Goal: Entertainment & Leisure: Consume media (video, audio)

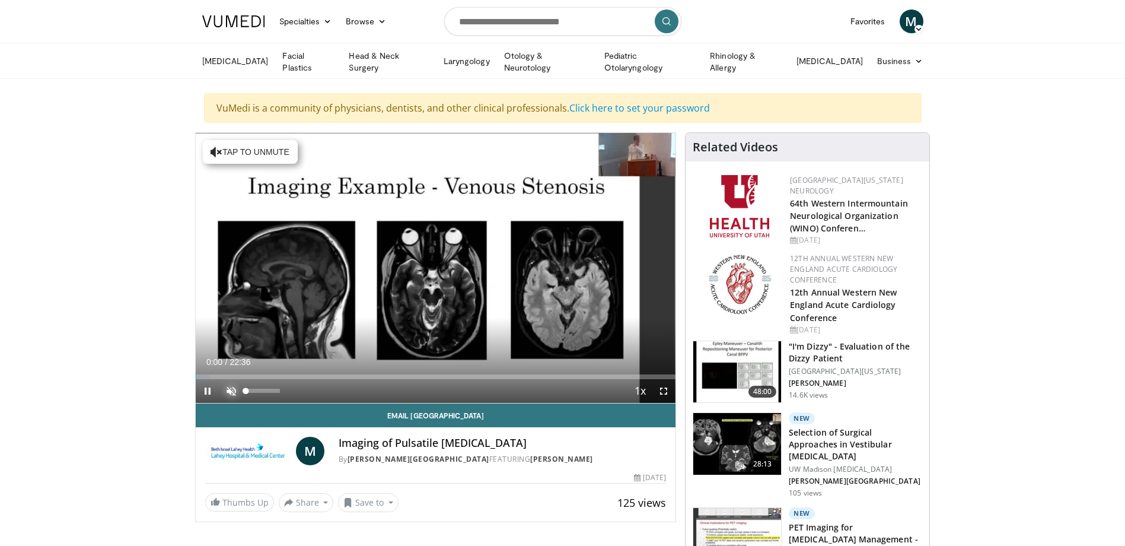
click at [227, 390] on span "Video Player" at bounding box center [231, 391] width 24 height 24
